Goal: Information Seeking & Learning: Learn about a topic

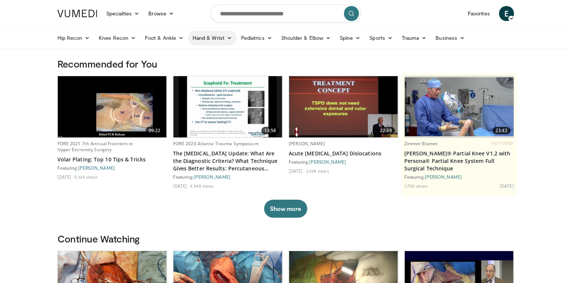
click at [212, 39] on link "Hand & Wrist" at bounding box center [212, 37] width 48 height 15
click at [204, 56] on link "Hand" at bounding box center [232, 56] width 89 height 12
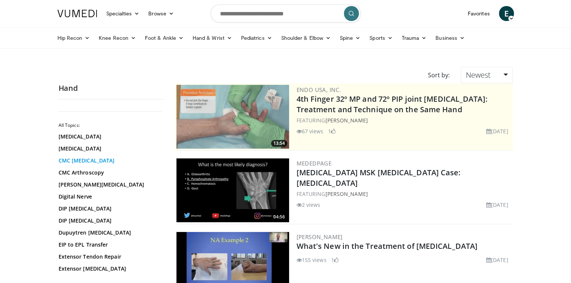
click at [89, 160] on link "CMC Arthroplasty" at bounding box center [109, 161] width 101 height 8
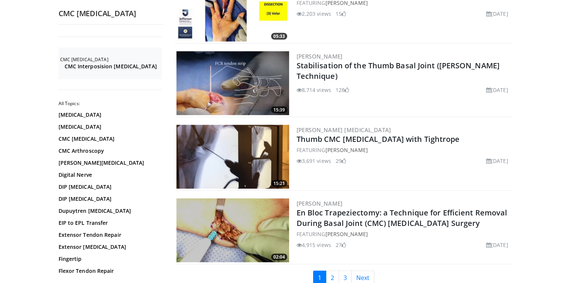
scroll to position [1710, 0]
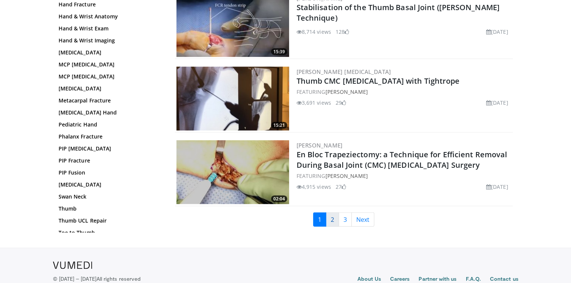
drag, startPoint x: 374, startPoint y: 79, endPoint x: 334, endPoint y: 212, distance: 138.8
click at [334, 212] on link "2" at bounding box center [332, 219] width 13 height 14
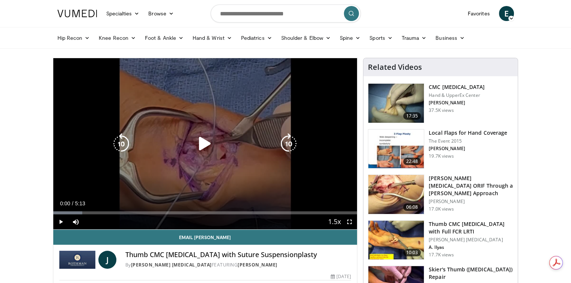
click at [203, 142] on icon "Video Player" at bounding box center [204, 143] width 21 height 21
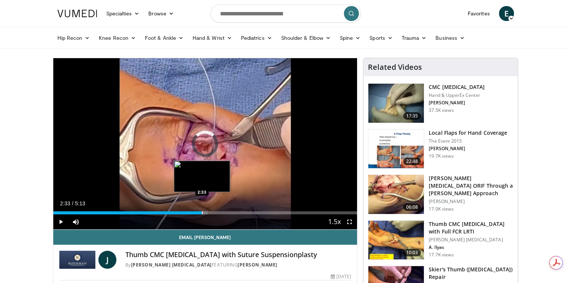
click at [201, 210] on div "Loaded : 50.87% 1:32 2:33" at bounding box center [205, 210] width 304 height 7
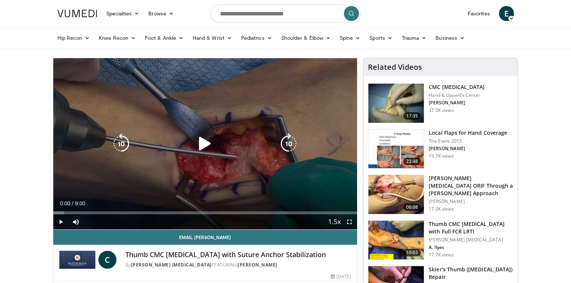
click at [204, 142] on icon "Video Player" at bounding box center [204, 143] width 21 height 21
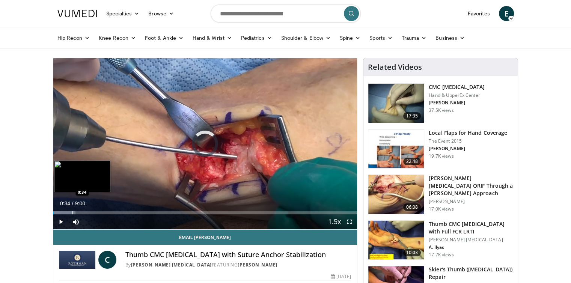
click at [72, 212] on div "Progress Bar" at bounding box center [72, 212] width 1 height 3
click at [84, 212] on div "Progress Bar" at bounding box center [83, 212] width 1 height 3
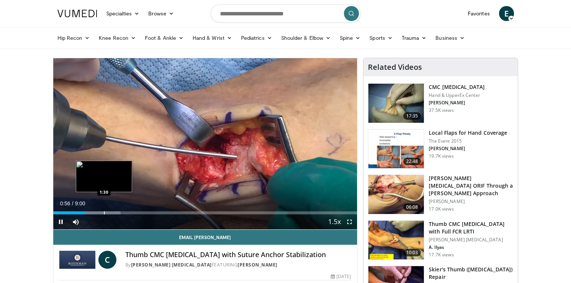
click at [104, 213] on div "Progress Bar" at bounding box center [104, 212] width 1 height 3
click at [120, 211] on div "Progress Bar" at bounding box center [119, 212] width 1 height 3
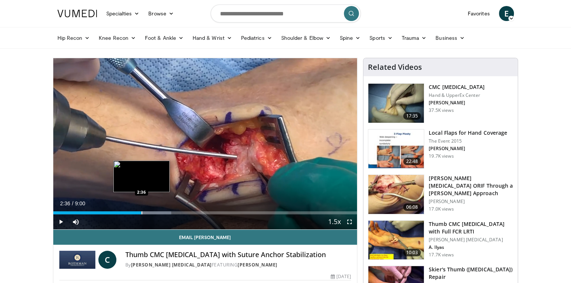
click at [141, 210] on div "Loaded : 38.81% 2:36 2:36" at bounding box center [205, 210] width 304 height 7
click at [152, 210] on div "Loaded : 40.66% 2:37 2:56" at bounding box center [205, 210] width 304 height 7
click at [161, 213] on div "Progress Bar" at bounding box center [156, 212] width 41 height 3
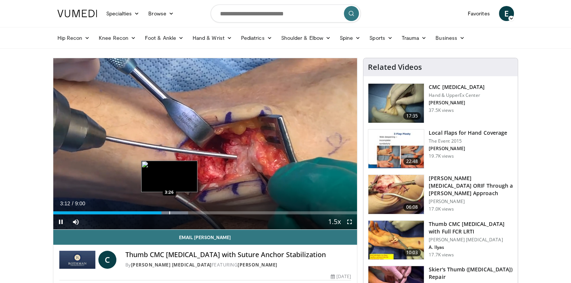
click at [170, 211] on div "Progress Bar" at bounding box center [169, 212] width 1 height 3
click at [181, 212] on div "Progress Bar" at bounding box center [180, 212] width 1 height 3
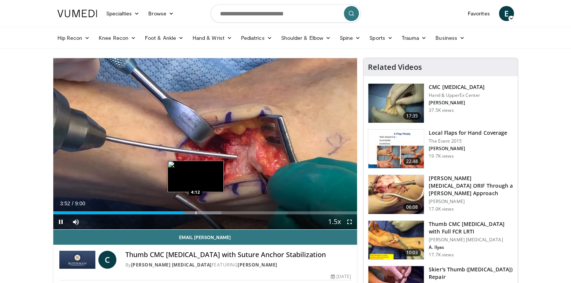
click at [196, 212] on div "Progress Bar" at bounding box center [196, 212] width 1 height 3
click at [206, 212] on div "Progress Bar" at bounding box center [206, 212] width 1 height 3
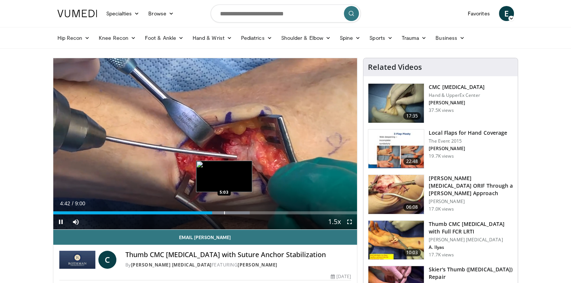
click at [224, 214] on div "Progress Bar" at bounding box center [224, 212] width 1 height 3
click at [240, 214] on div "Loaded : 66.66% 5:04 5:31" at bounding box center [205, 212] width 304 height 3
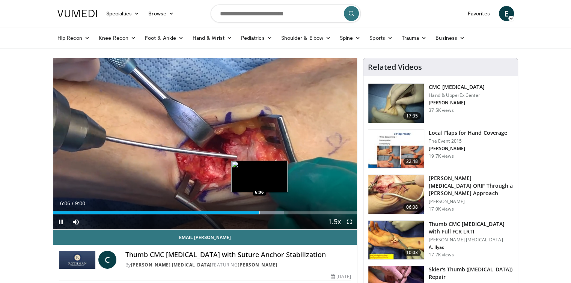
click at [259, 212] on div "Progress Bar" at bounding box center [259, 212] width 1 height 3
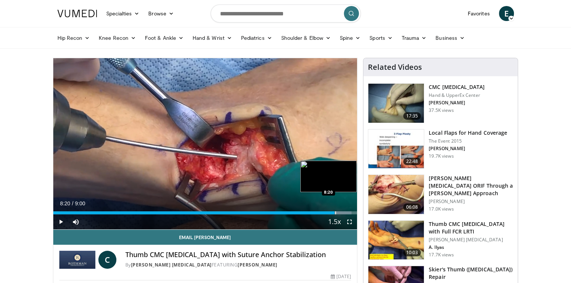
drag, startPoint x: 329, startPoint y: 212, endPoint x: 338, endPoint y: 212, distance: 8.6
click at [336, 212] on div "Progress Bar" at bounding box center [335, 212] width 1 height 3
click at [339, 212] on div "Progress Bar" at bounding box center [339, 212] width 1 height 3
click at [347, 212] on div "Progress Bar" at bounding box center [347, 212] width 1 height 3
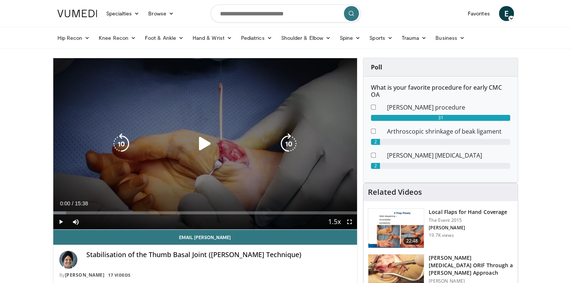
click at [200, 137] on icon "Video Player" at bounding box center [204, 143] width 21 height 21
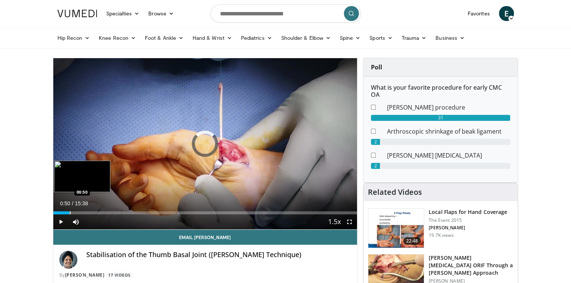
click at [70, 212] on div "Progress Bar" at bounding box center [70, 212] width 1 height 3
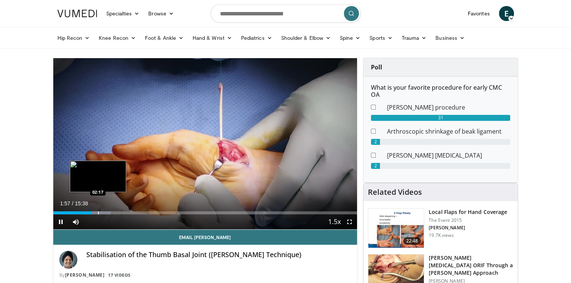
click at [98, 212] on div "Progress Bar" at bounding box center [98, 212] width 1 height 3
click at [104, 213] on div "Progress Bar" at bounding box center [104, 212] width 1 height 3
click at [109, 213] on div "Progress Bar" at bounding box center [108, 212] width 1 height 3
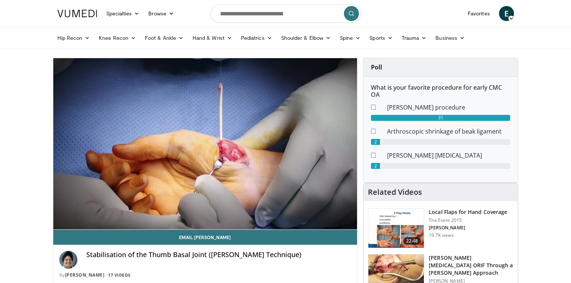
click at [115, 213] on div "10 seconds Tap to unmute" at bounding box center [205, 143] width 304 height 171
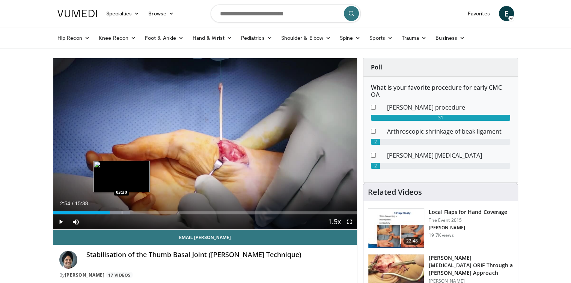
click at [122, 212] on div "Progress Bar" at bounding box center [122, 212] width 1 height 3
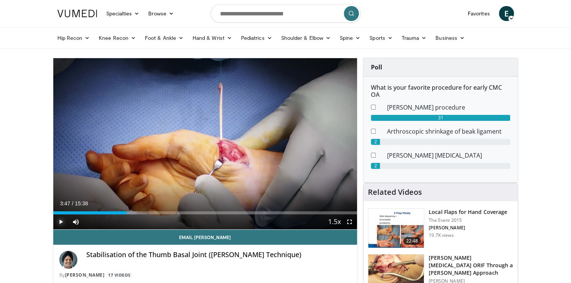
click at [57, 223] on span "Video Player" at bounding box center [60, 221] width 15 height 15
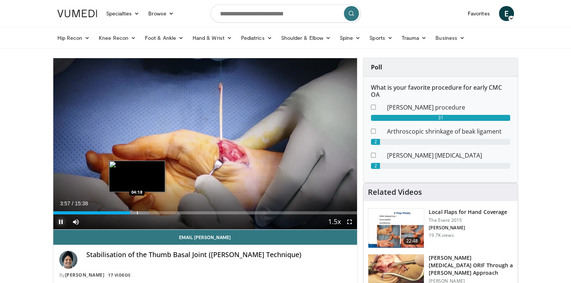
click at [137, 211] on div "Progress Bar" at bounding box center [137, 212] width 1 height 3
click at [135, 212] on div "Progress Bar" at bounding box center [135, 212] width 1 height 3
click at [130, 212] on div "Progress Bar" at bounding box center [130, 212] width 1 height 3
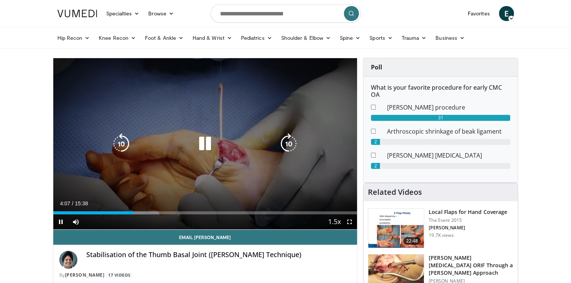
click at [66, 69] on div "10 seconds Tap to unmute" at bounding box center [205, 143] width 304 height 171
click at [60, 87] on div "10 seconds Tap to unmute" at bounding box center [205, 143] width 304 height 171
click at [210, 74] on div "10 seconds Tap to unmute" at bounding box center [205, 143] width 304 height 171
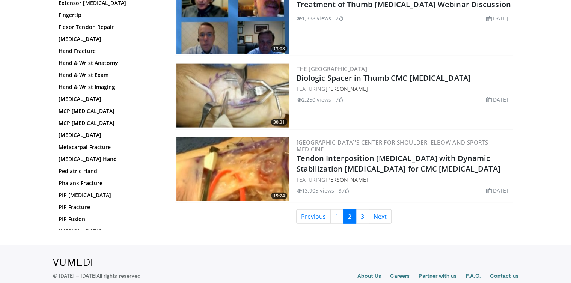
scroll to position [1730, 0]
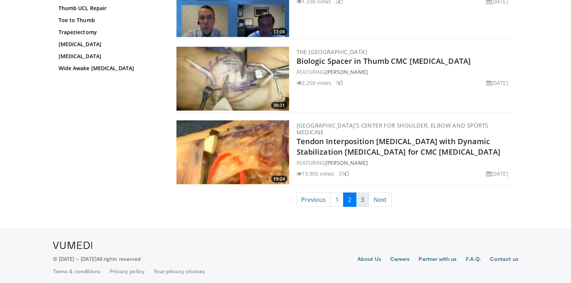
click at [361, 197] on link "3" at bounding box center [362, 200] width 13 height 14
